Goal: Information Seeking & Learning: Learn about a topic

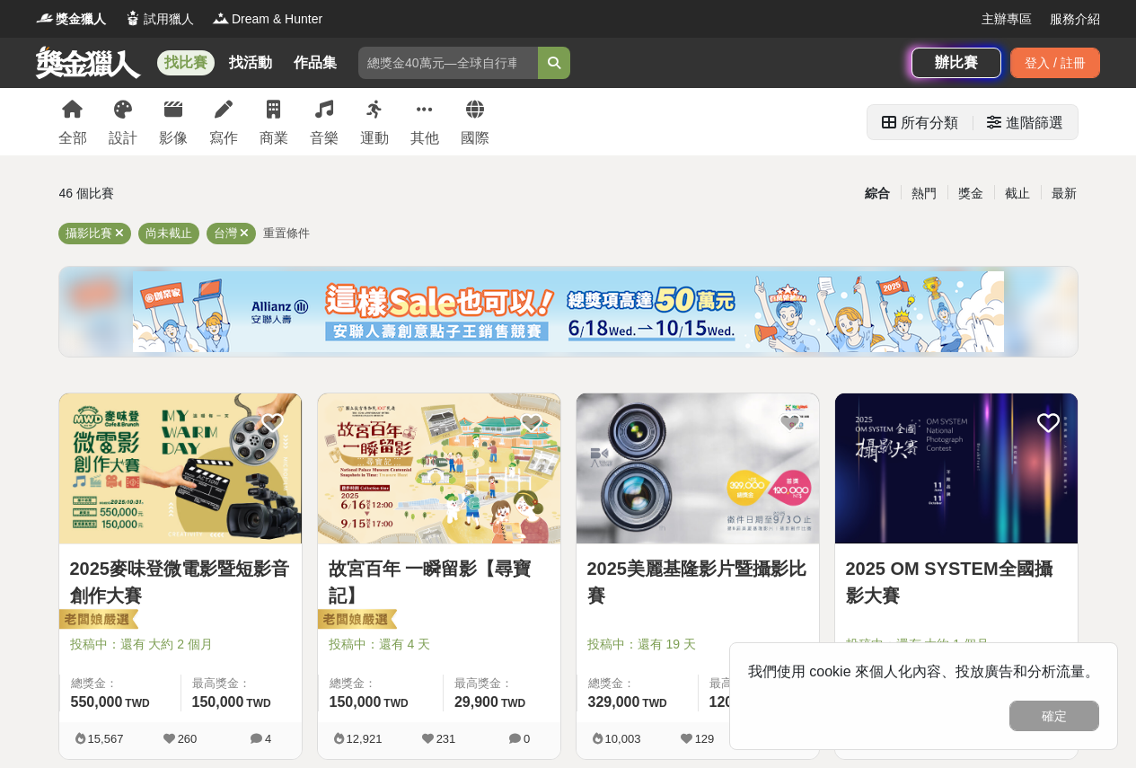
click at [1013, 119] on div "進階篩選" at bounding box center [1034, 123] width 57 height 36
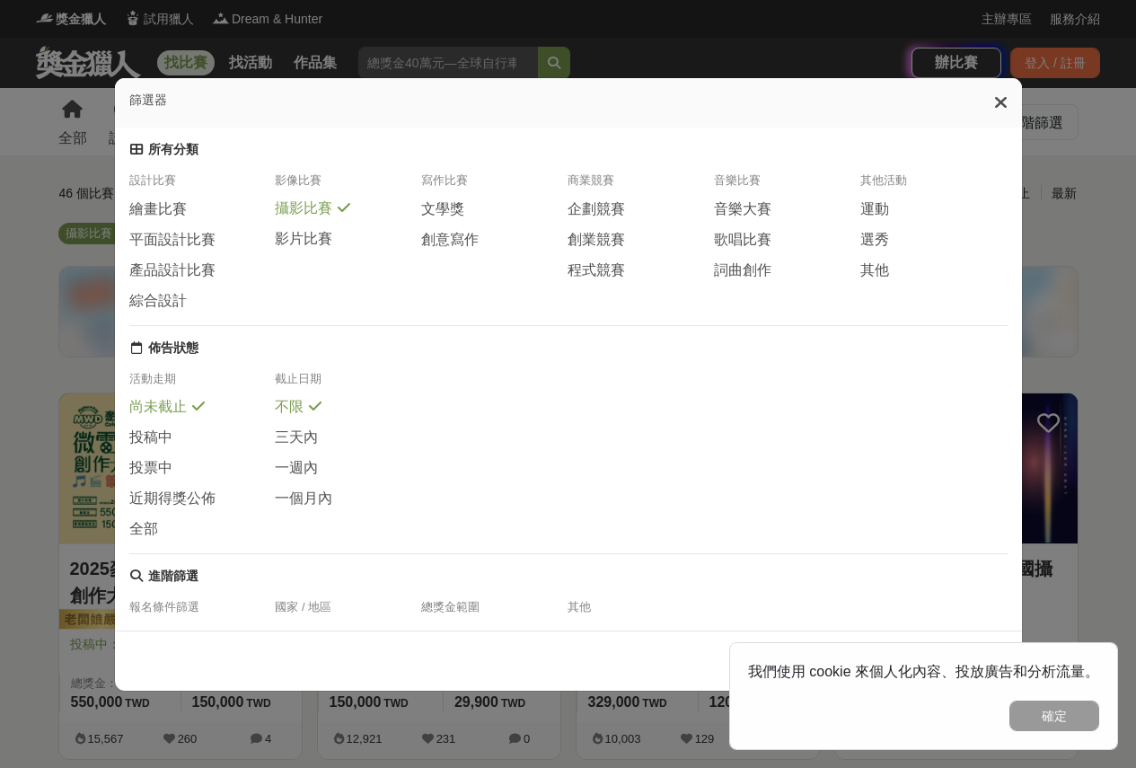
click at [1004, 110] on icon at bounding box center [1000, 102] width 13 height 18
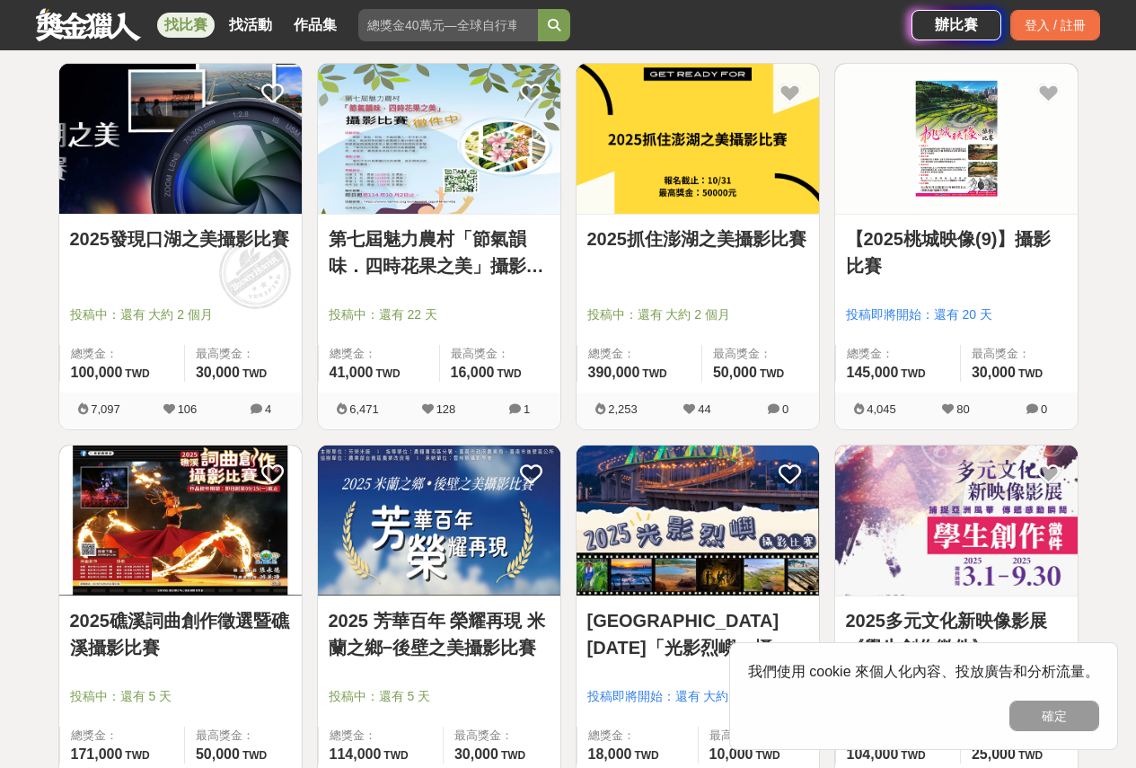
scroll to position [1077, 0]
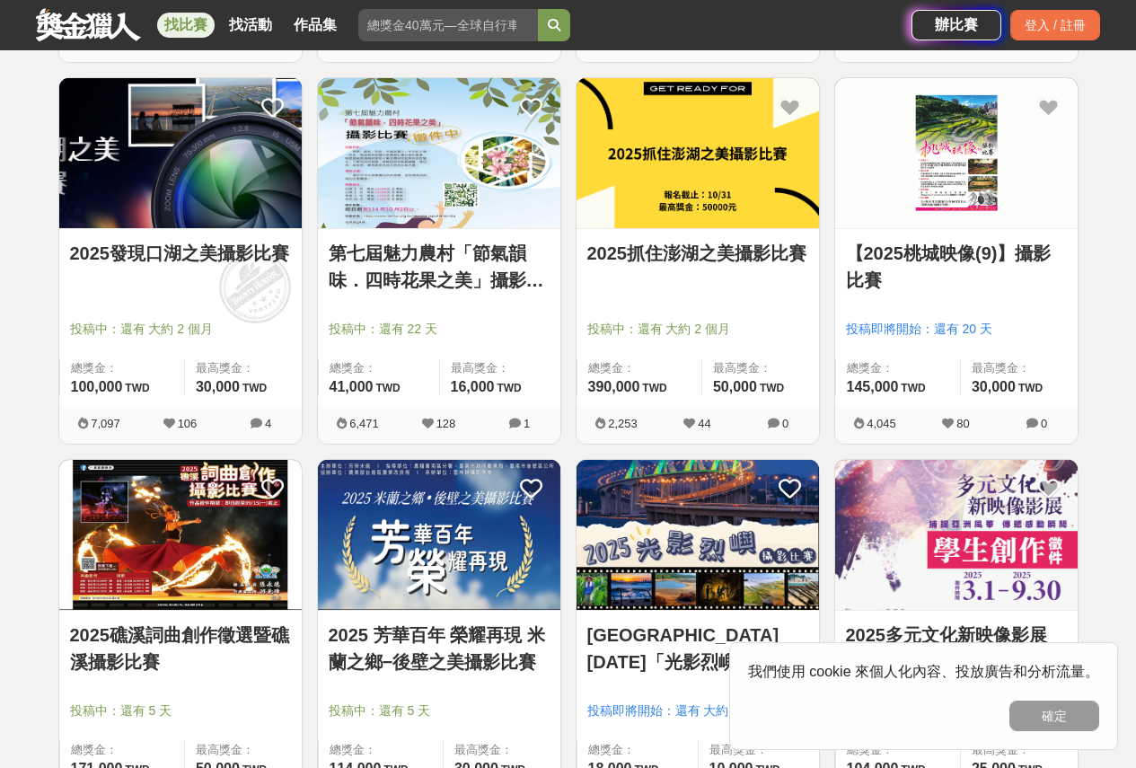
click at [664, 259] on link "2025抓住澎湖之美攝影比賽" at bounding box center [697, 253] width 221 height 27
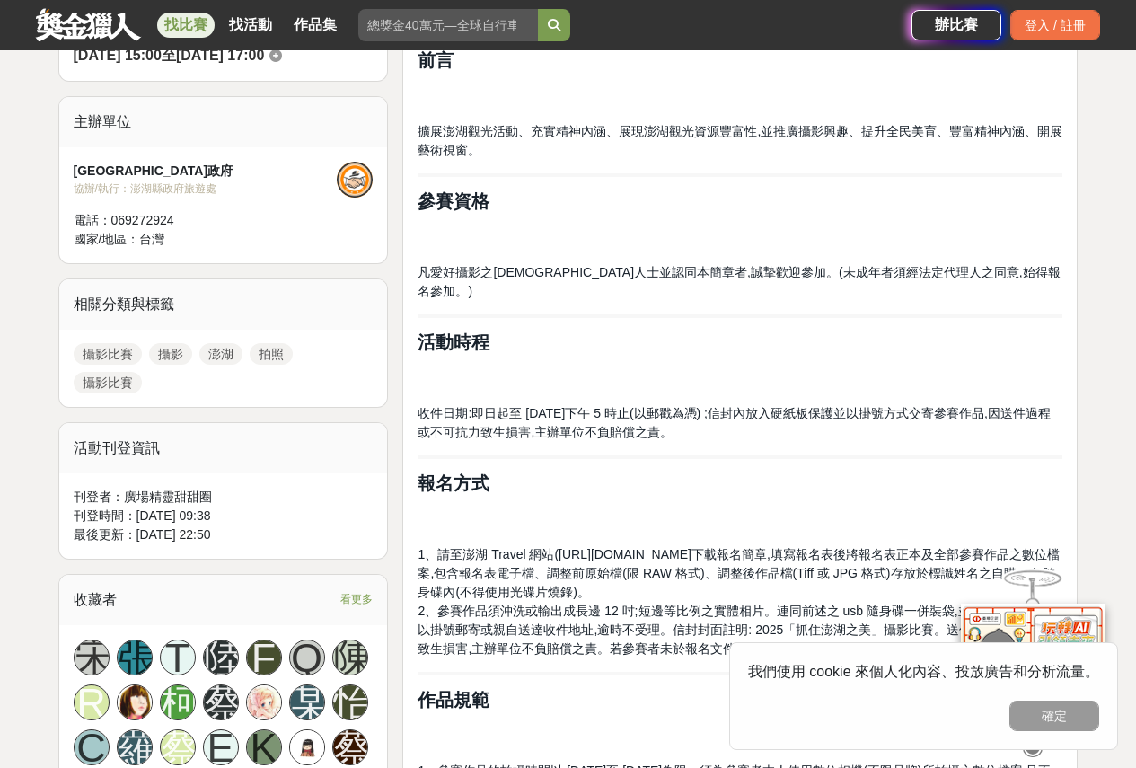
scroll to position [539, 0]
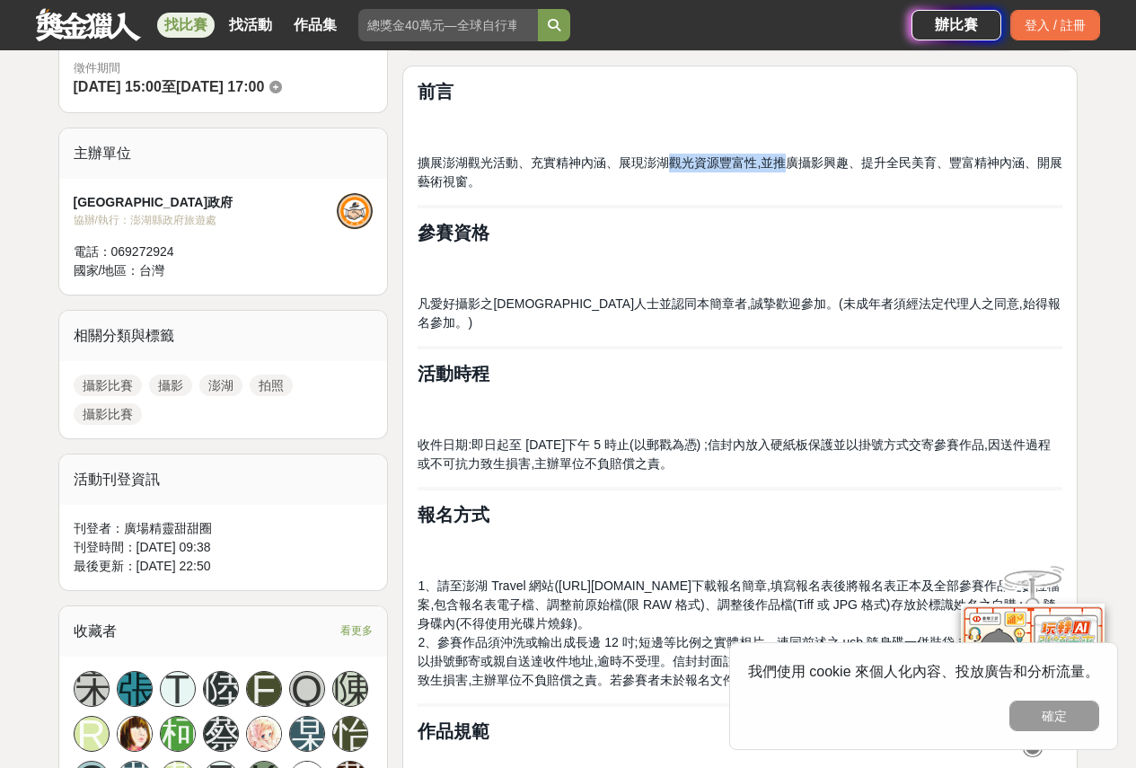
drag, startPoint x: 666, startPoint y: 163, endPoint x: 792, endPoint y: 162, distance: 125.7
click at [792, 162] on span "擴展澎湖觀光活動、充實精神內涵、展現澎湖觀光資源豐富性,並推廣攝影興趣、提升全民美育、豐富精神內涵、開展藝術視窗。" at bounding box center [740, 171] width 645 height 33
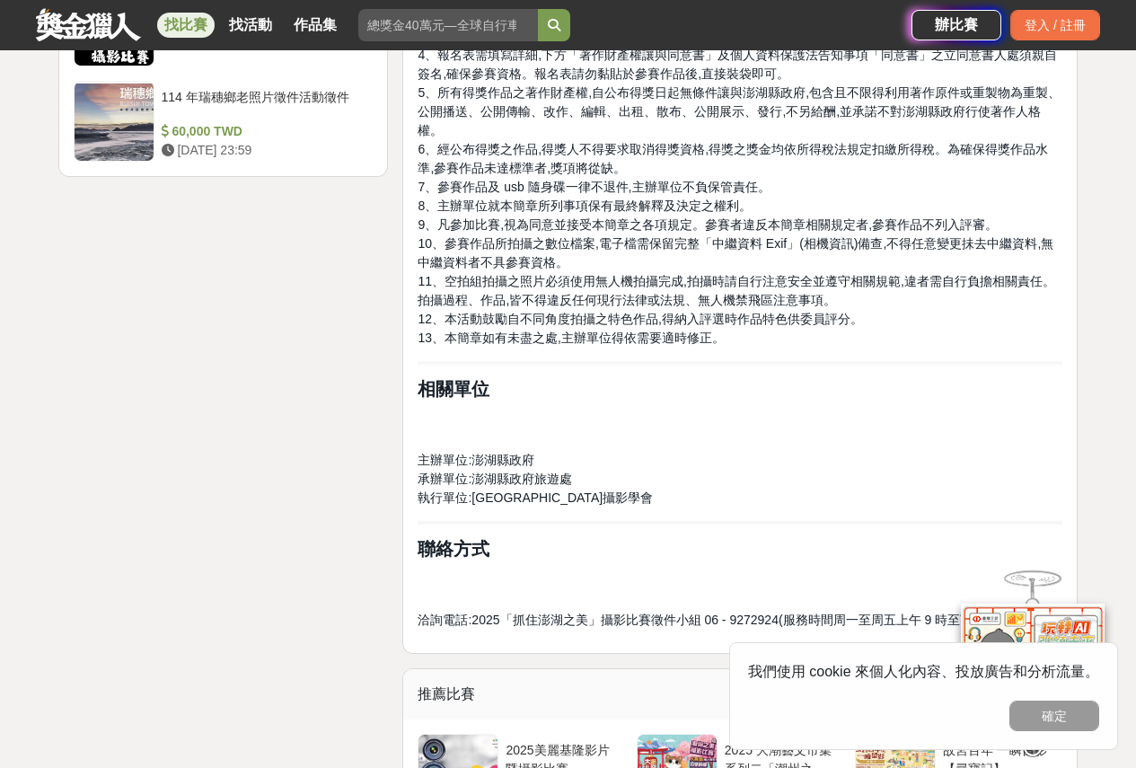
scroll to position [2424, 0]
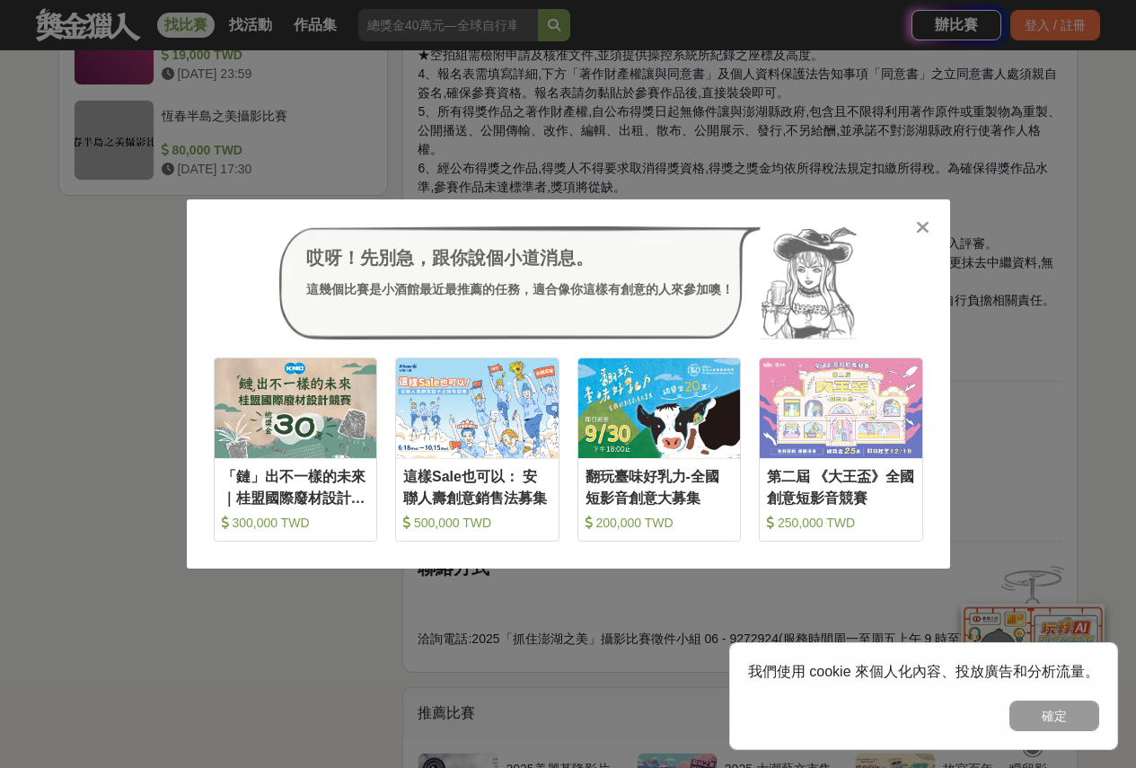
click at [923, 231] on icon at bounding box center [922, 227] width 13 height 18
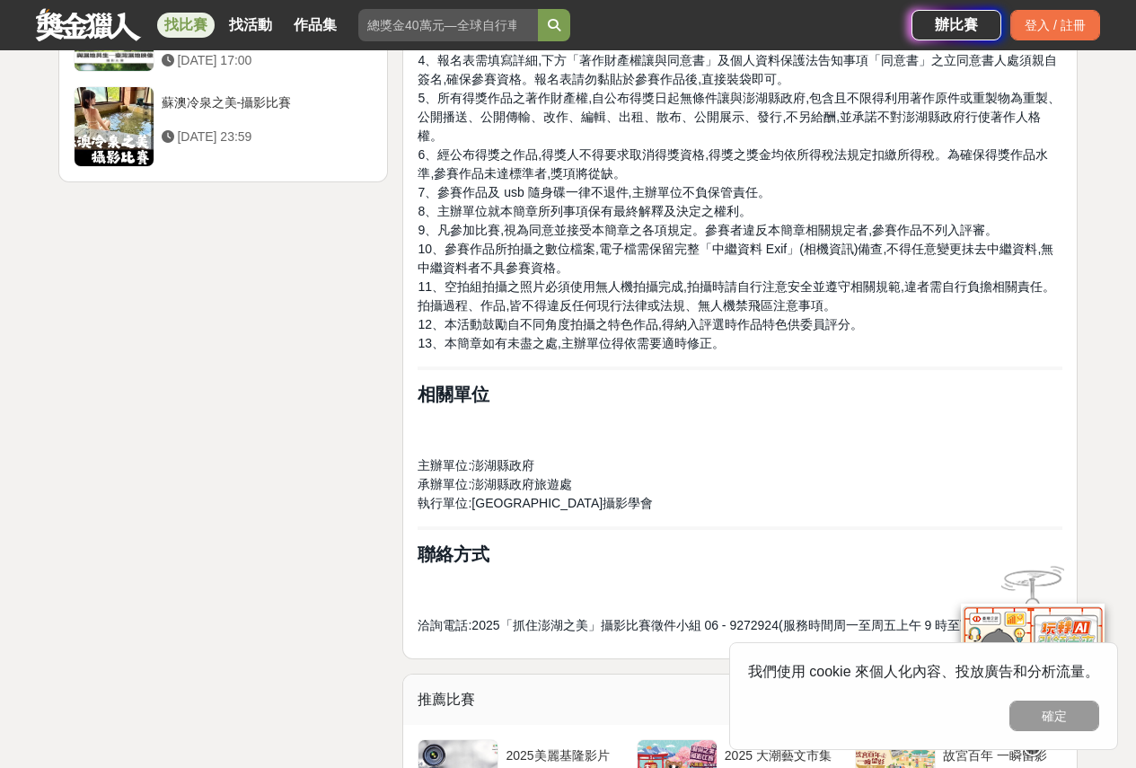
scroll to position [2335, 0]
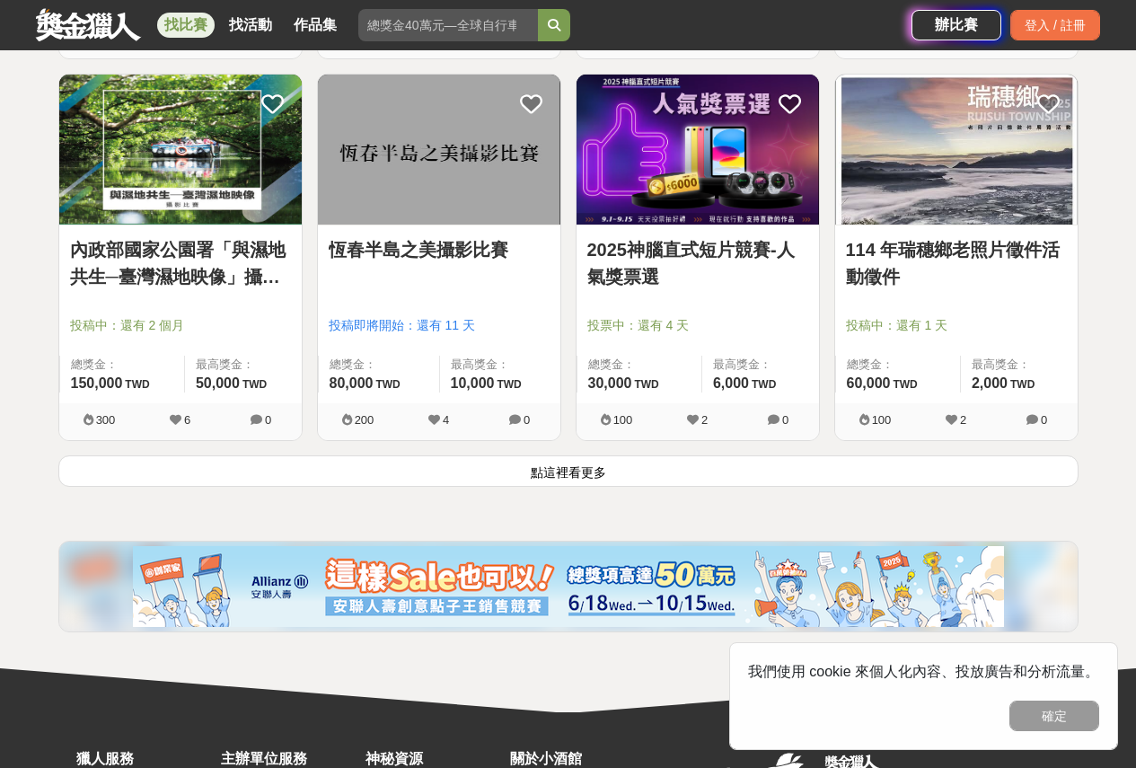
scroll to position [2335, 0]
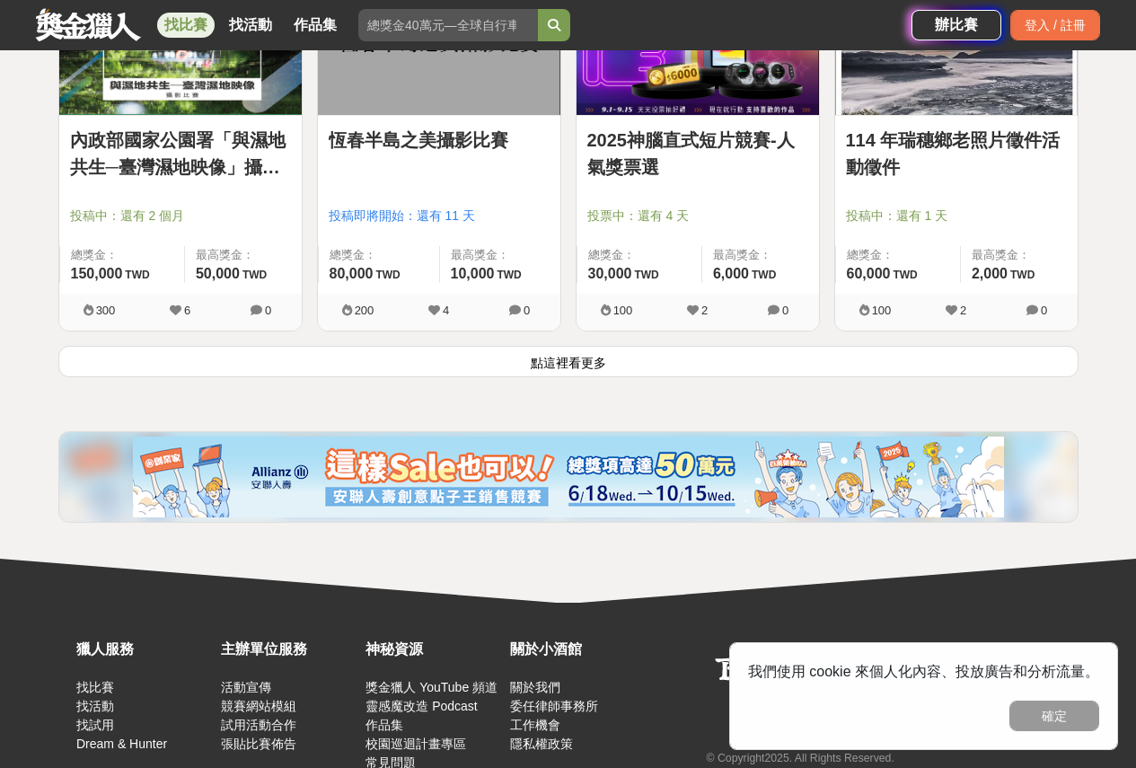
click at [579, 361] on button "點這裡看更多" at bounding box center [568, 361] width 1020 height 31
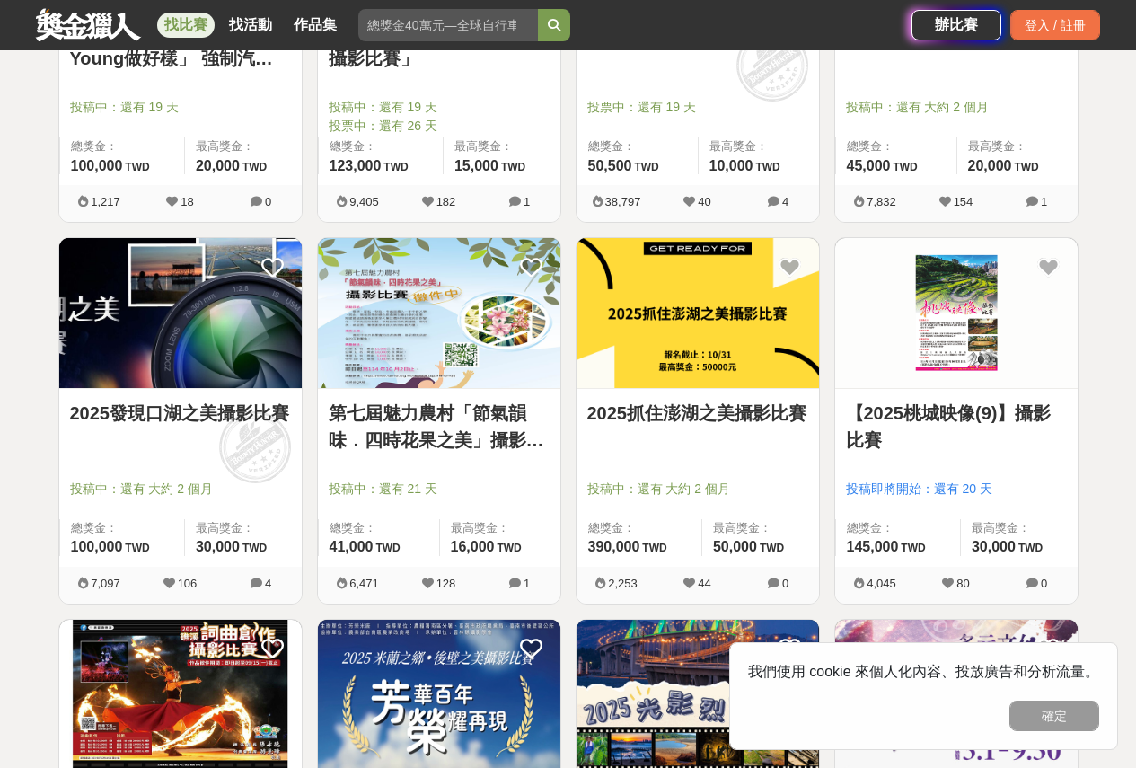
scroll to position [816, 0]
